Goal: Check status: Check status

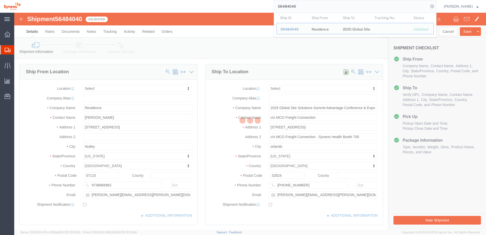
click at [223, 12] on div "56484040 Ship ID Ship From Ship To Tracking Nu. Status Ship ID 56484040 Ship Fr…" at bounding box center [230, 6] width 412 height 13
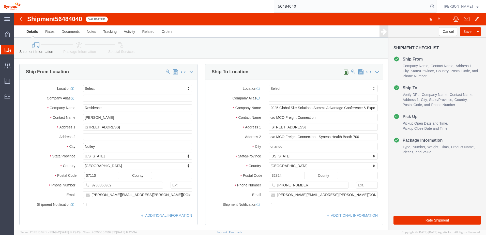
select select
click at [329, 2] on input "56484040" at bounding box center [351, 6] width 155 height 12
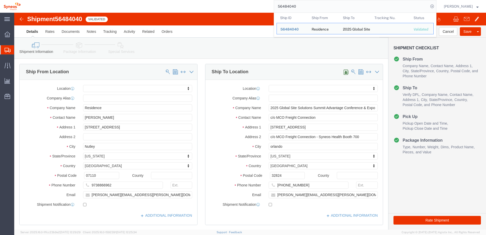
drag, startPoint x: 306, startPoint y: 6, endPoint x: 269, endPoint y: 7, distance: 37.4
click at [269, 6] on div "56484040 Ship ID Ship From Ship To Tracking Nu. Status Ship ID 56484040 Ship Fr…" at bounding box center [230, 6] width 412 height 13
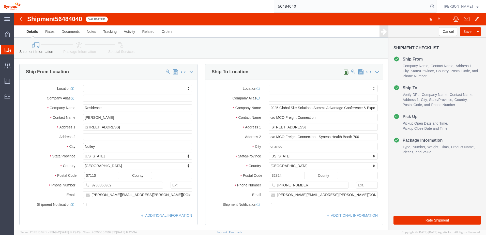
paste input "26633"
type input "56426633"
